Goal: Book appointment/travel/reservation

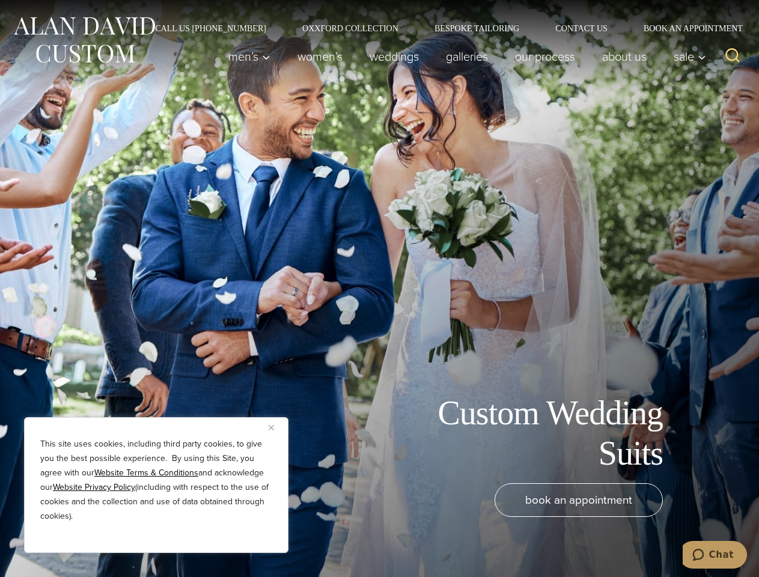
click at [379, 288] on div "Custom Wedding Suits book an appointment" at bounding box center [379, 288] width 759 height 577
click at [276, 427] on button "Close" at bounding box center [276, 427] width 14 height 14
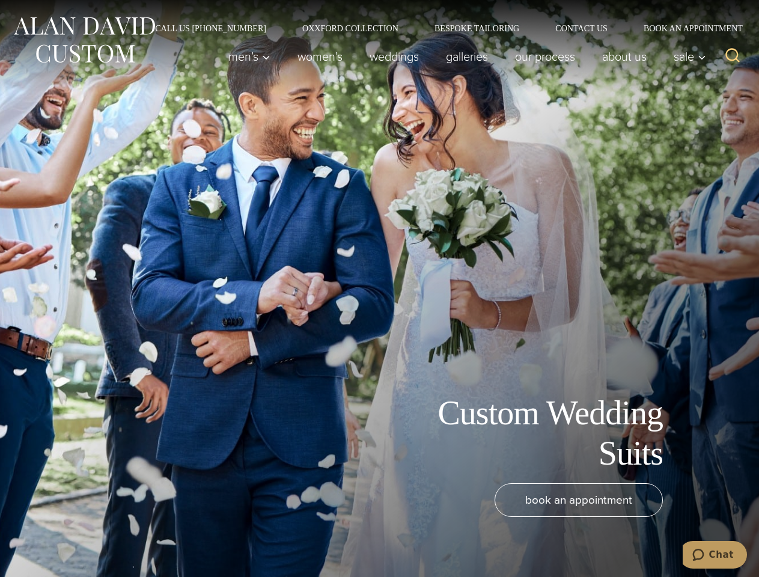
click at [156, 536] on div "book an appointment" at bounding box center [361, 524] width 699 height 82
click at [732, 56] on icon "Search" at bounding box center [732, 55] width 17 height 17
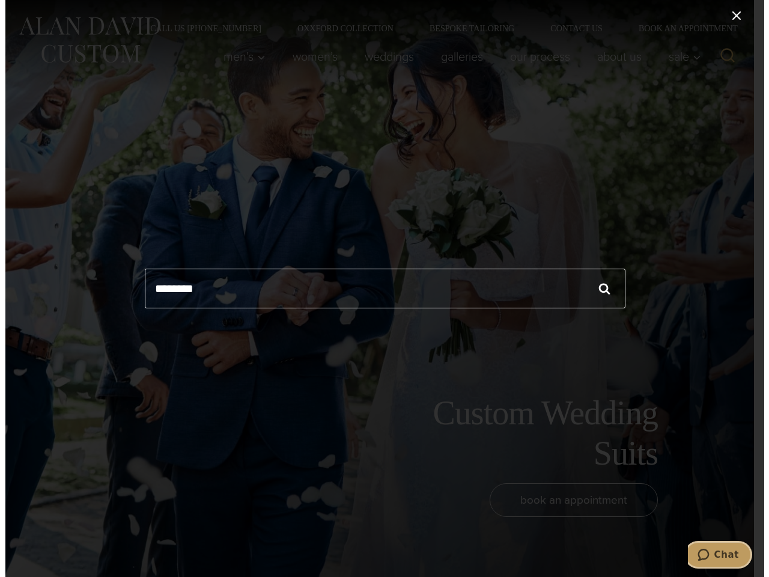
click at [709, 554] on icon "Chat" at bounding box center [703, 554] width 12 height 12
